Goal: Information Seeking & Learning: Understand process/instructions

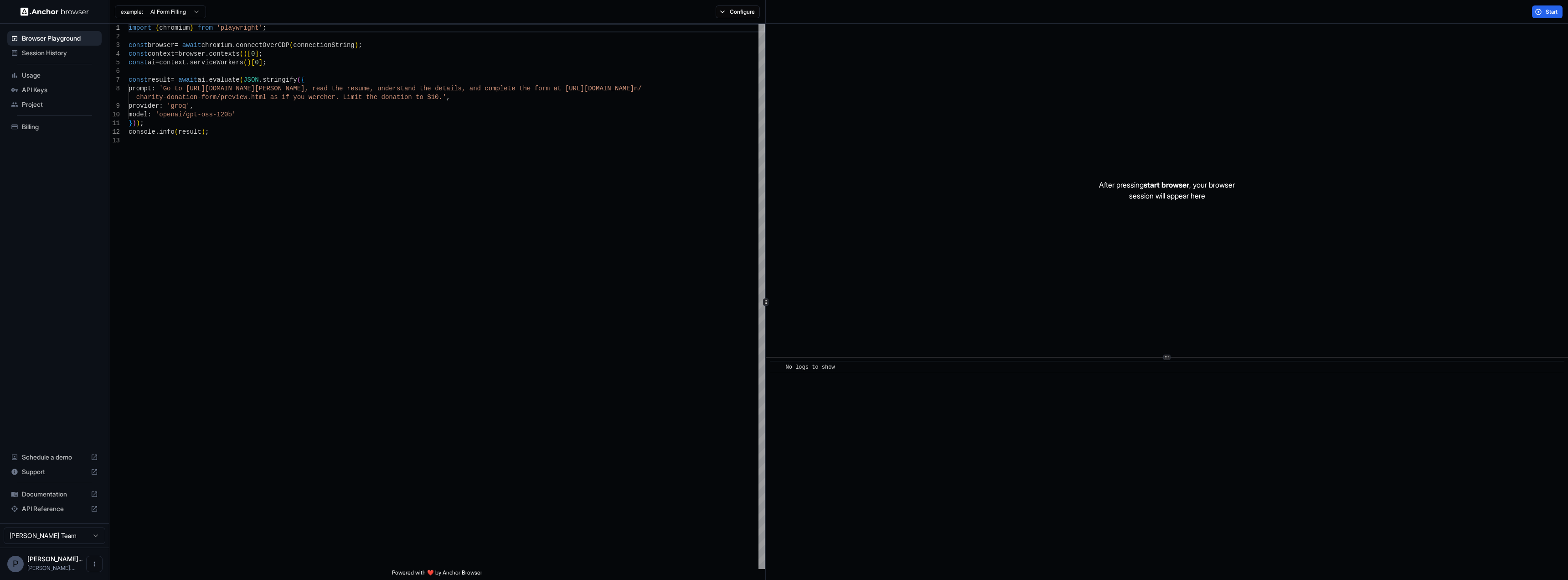
click at [49, 495] on span "Documentation" at bounding box center [54, 493] width 65 height 9
click at [46, 75] on span "Usage" at bounding box center [59, 75] width 76 height 9
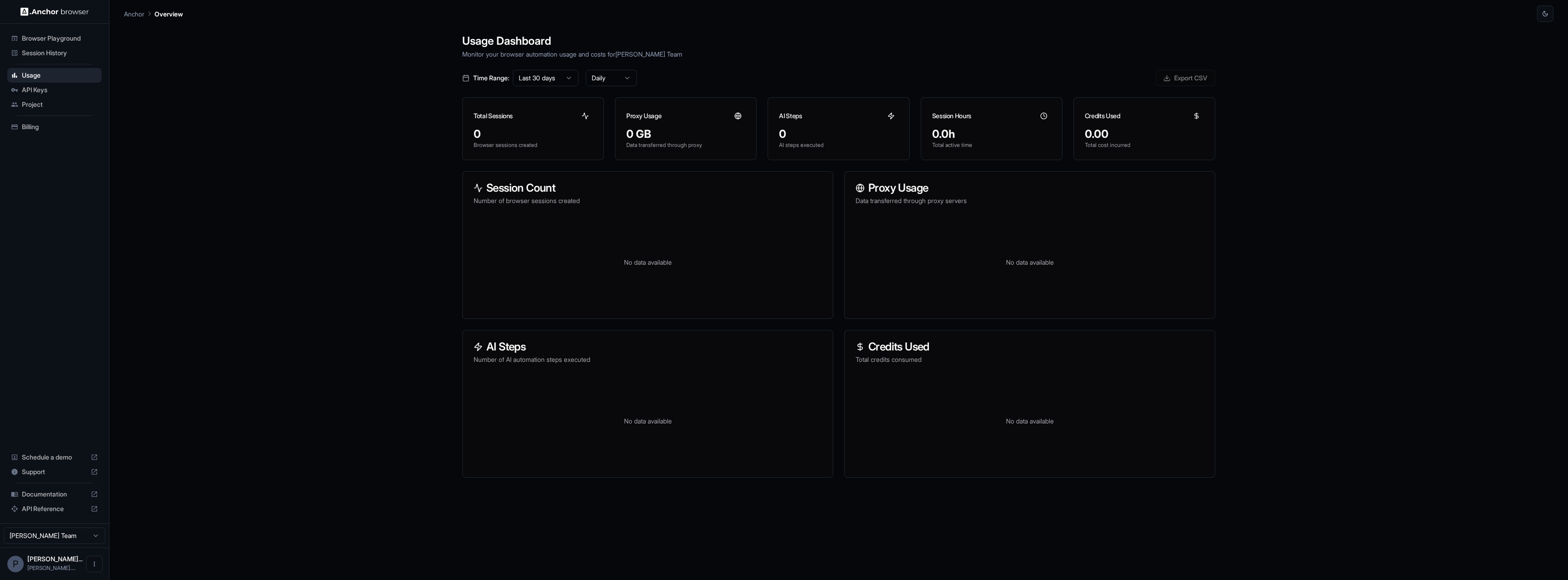
click at [40, 130] on span "Billing" at bounding box center [59, 126] width 76 height 9
